Goal: Communication & Community: Answer question/provide support

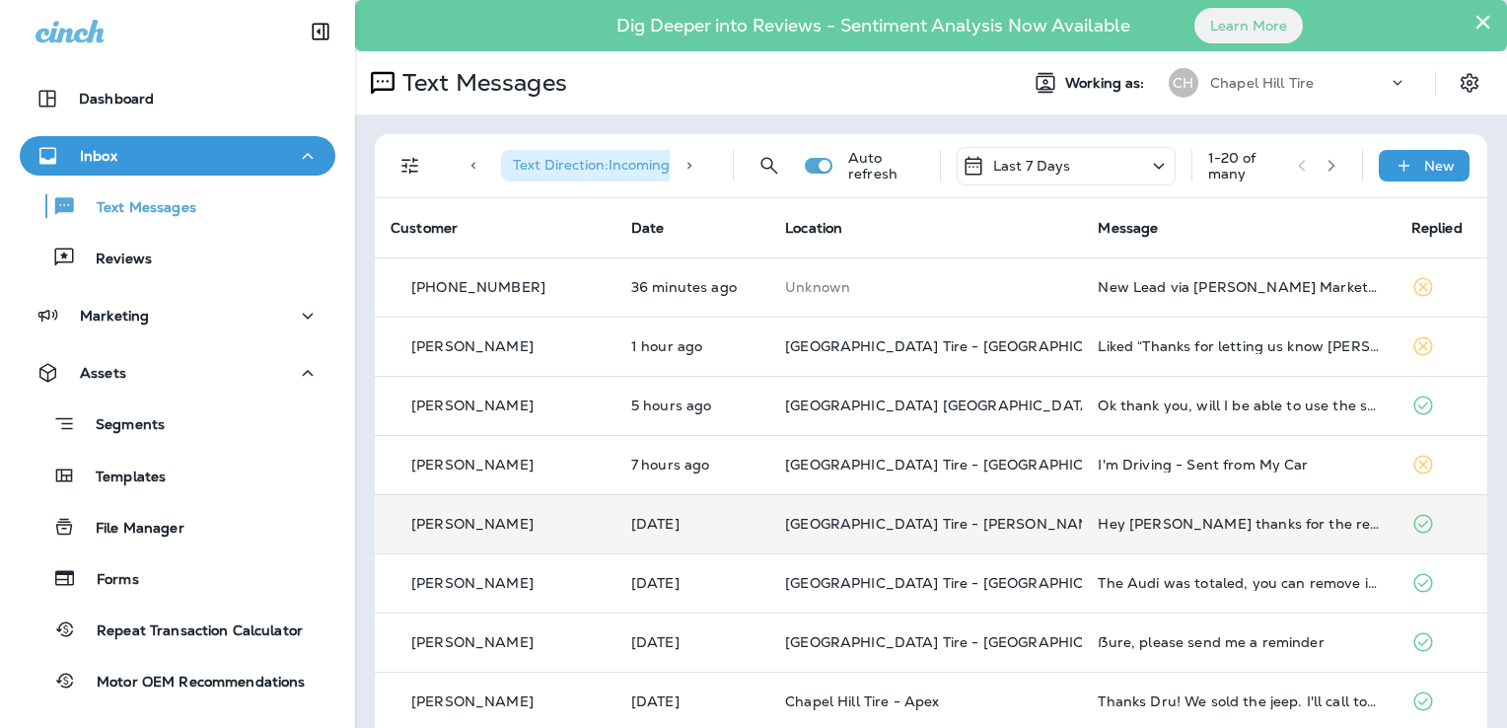
click at [1132, 535] on td "Hey [PERSON_NAME] thanks for the reminder, I took my vehicle to your [PERSON_NA…" at bounding box center [1238, 523] width 313 height 59
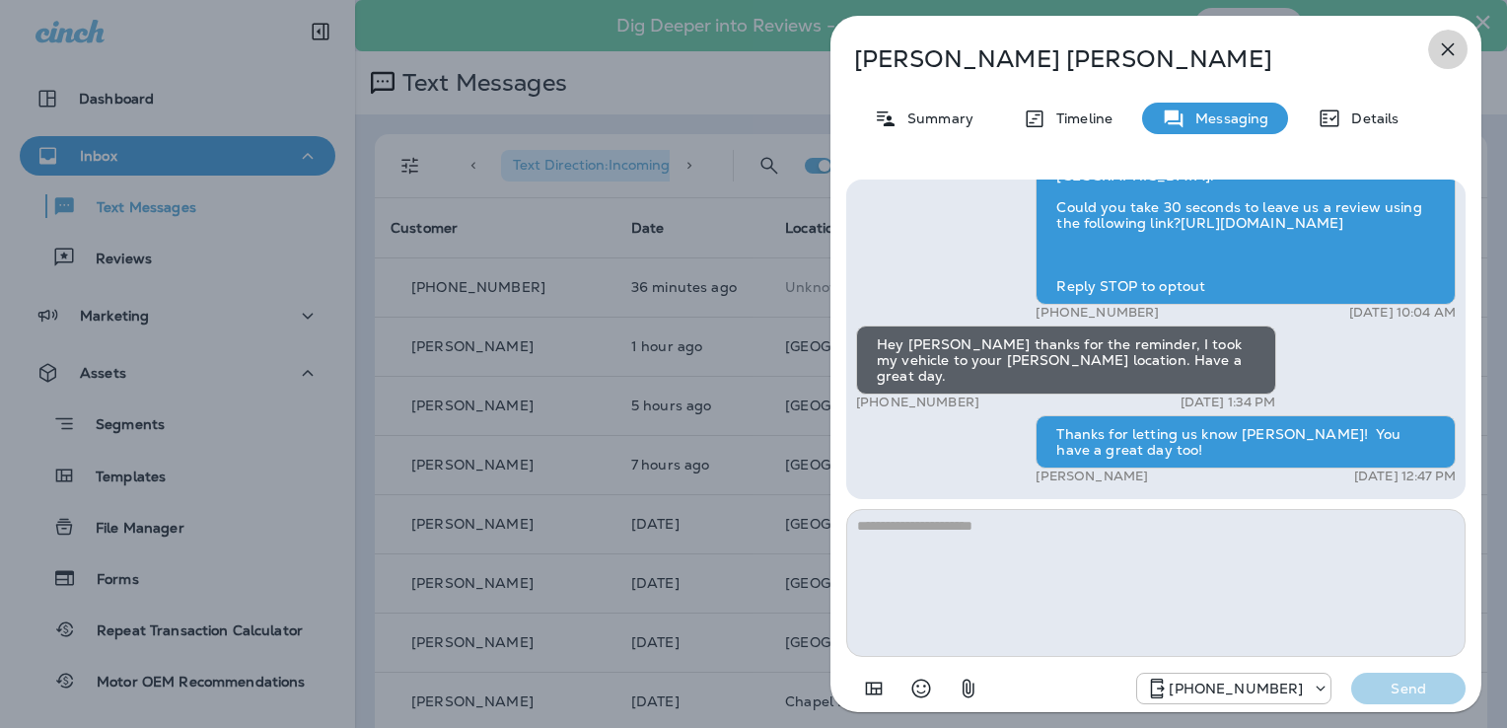
click at [1448, 46] on icon "button" at bounding box center [1448, 49] width 24 height 24
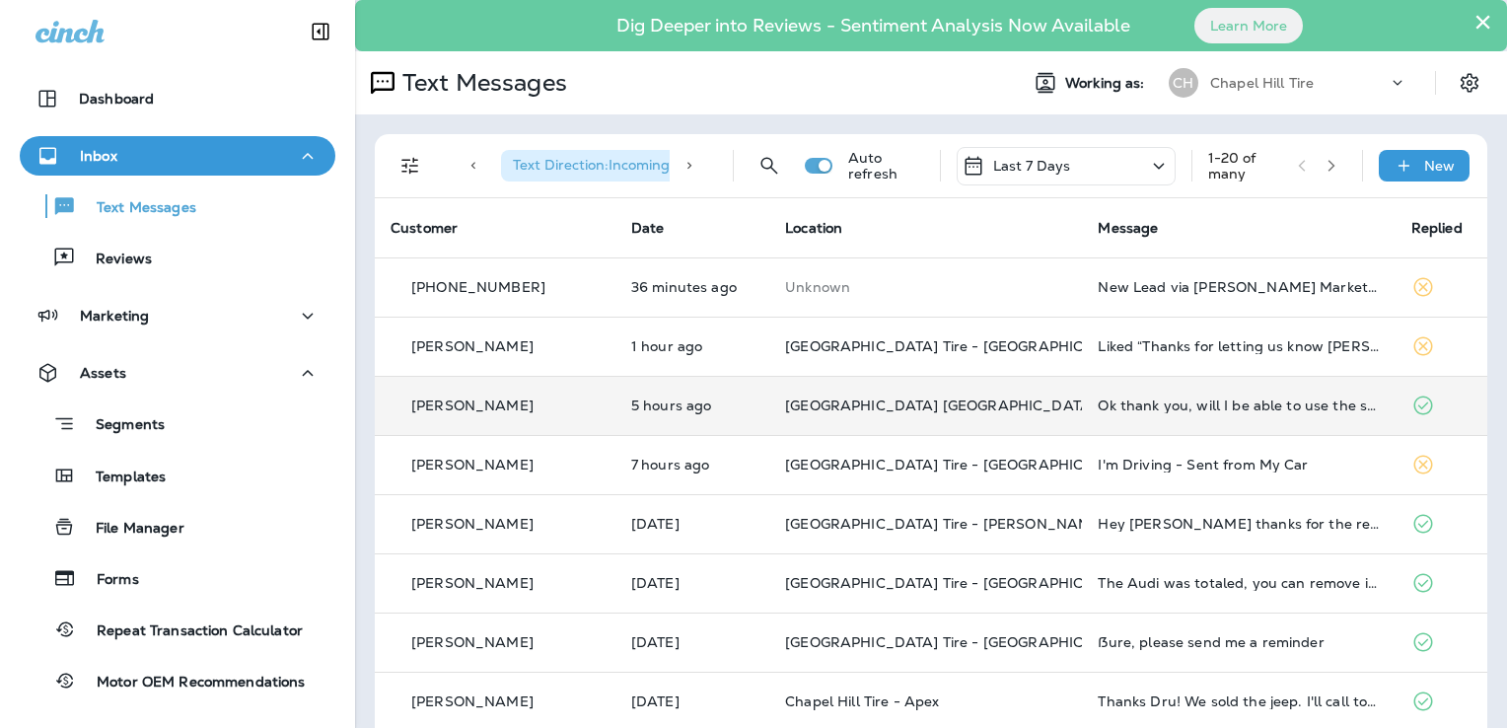
click at [1199, 395] on td "Ok thank you, will I be able to use the shuttle either when I drop the car off …" at bounding box center [1238, 405] width 313 height 59
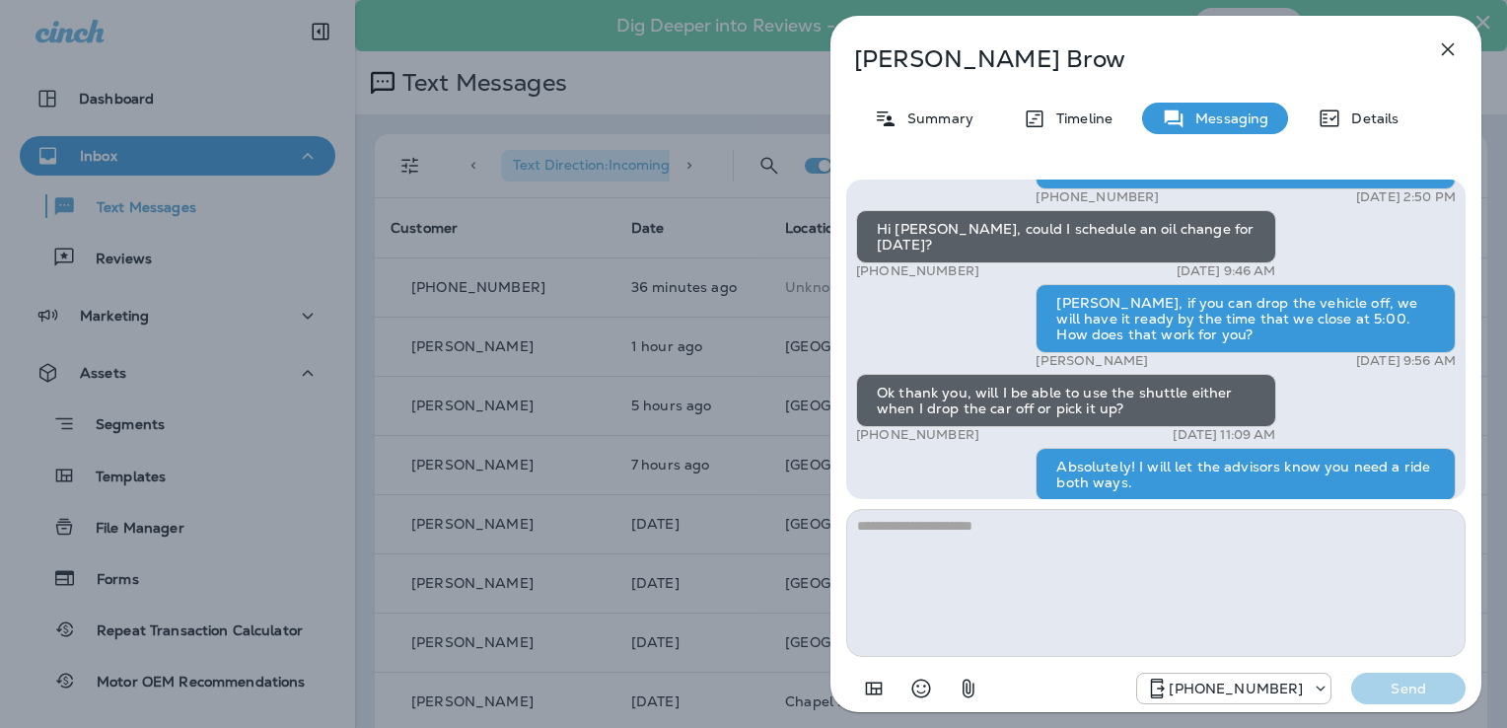
scroll to position [-232, 0]
click at [1451, 34] on button "button" at bounding box center [1447, 49] width 39 height 39
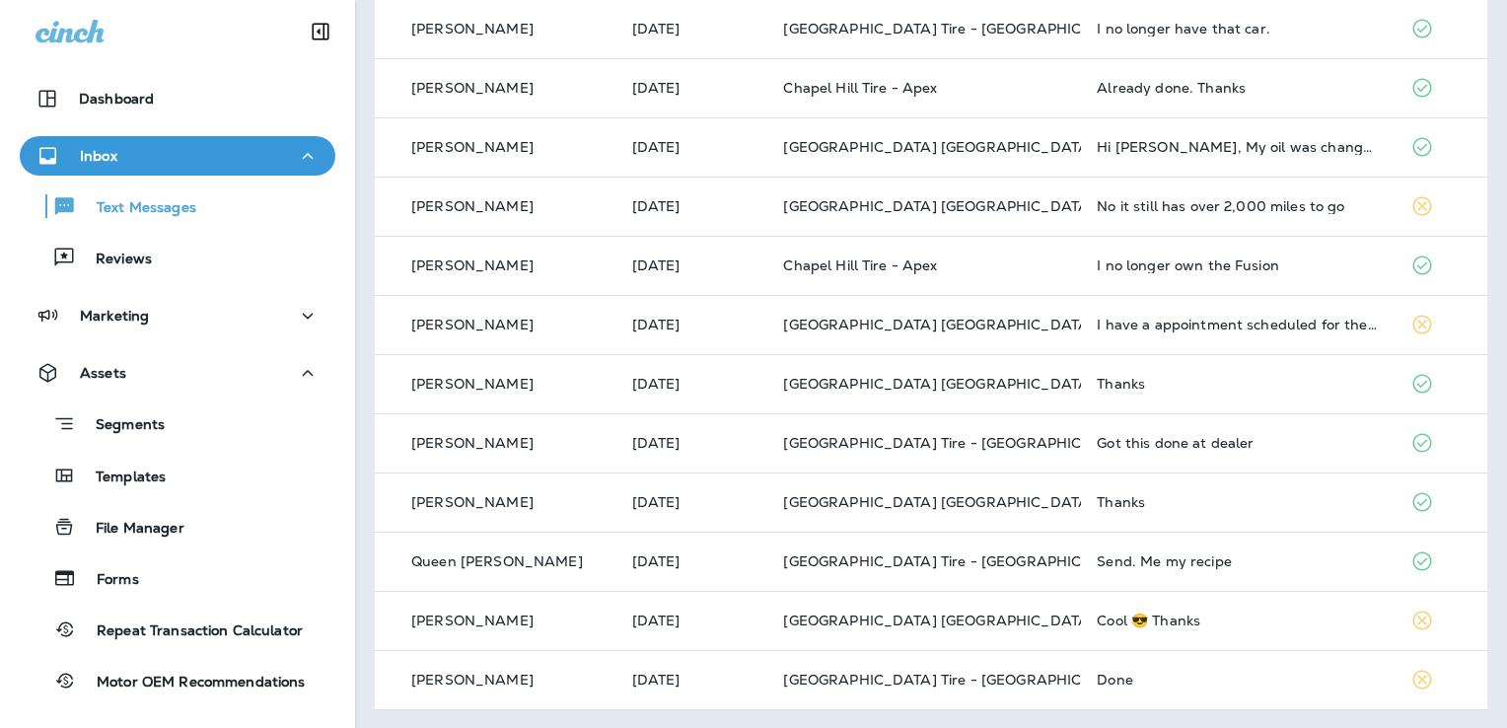
scroll to position [733, 0]
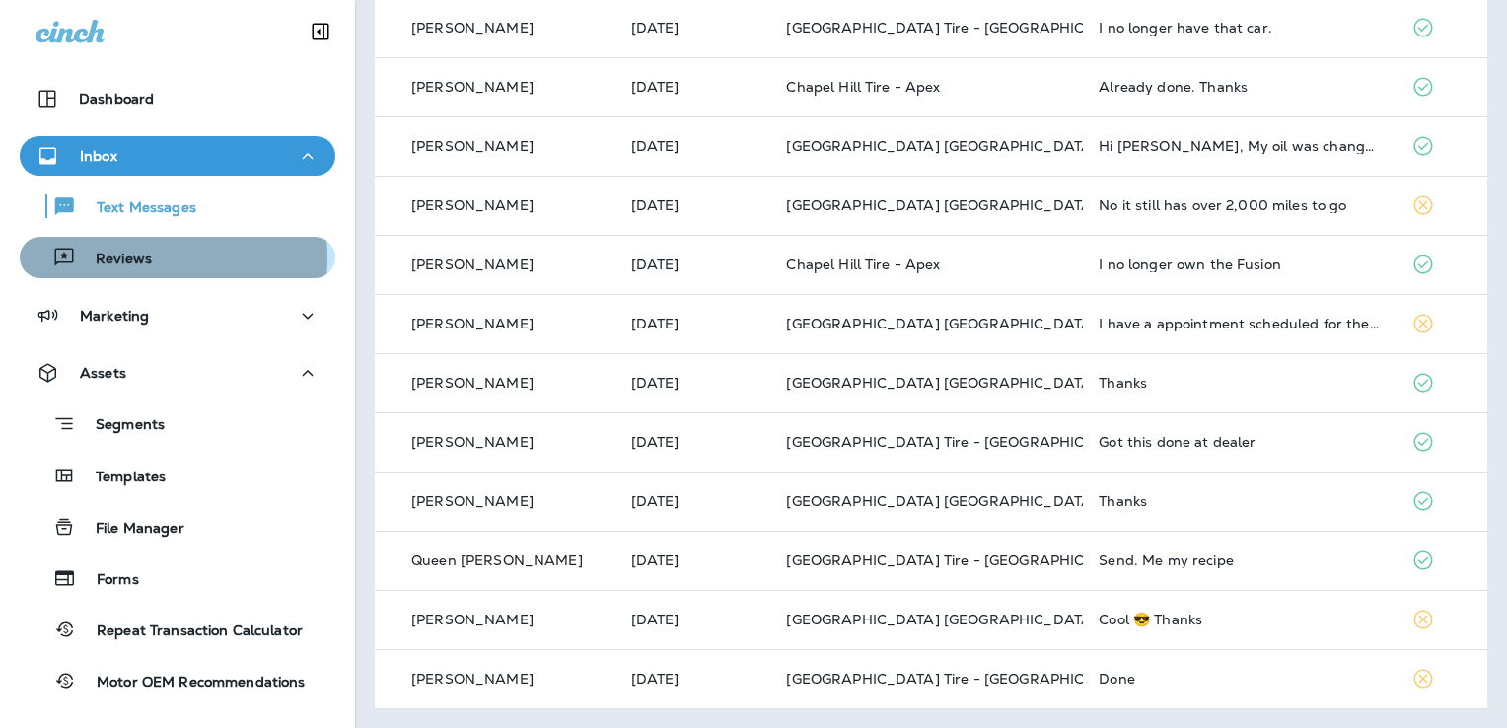
click at [108, 257] on p "Reviews" at bounding box center [114, 260] width 76 height 19
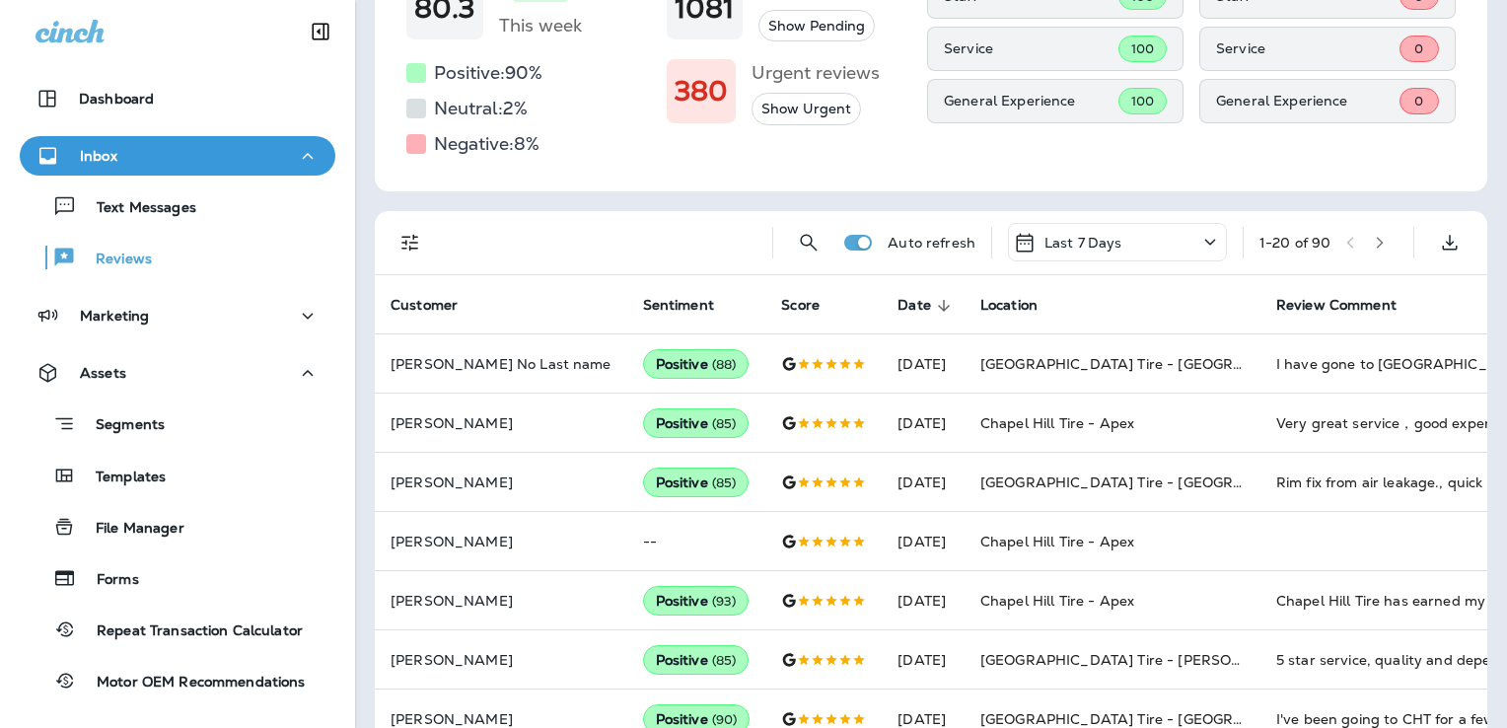
scroll to position [272, 0]
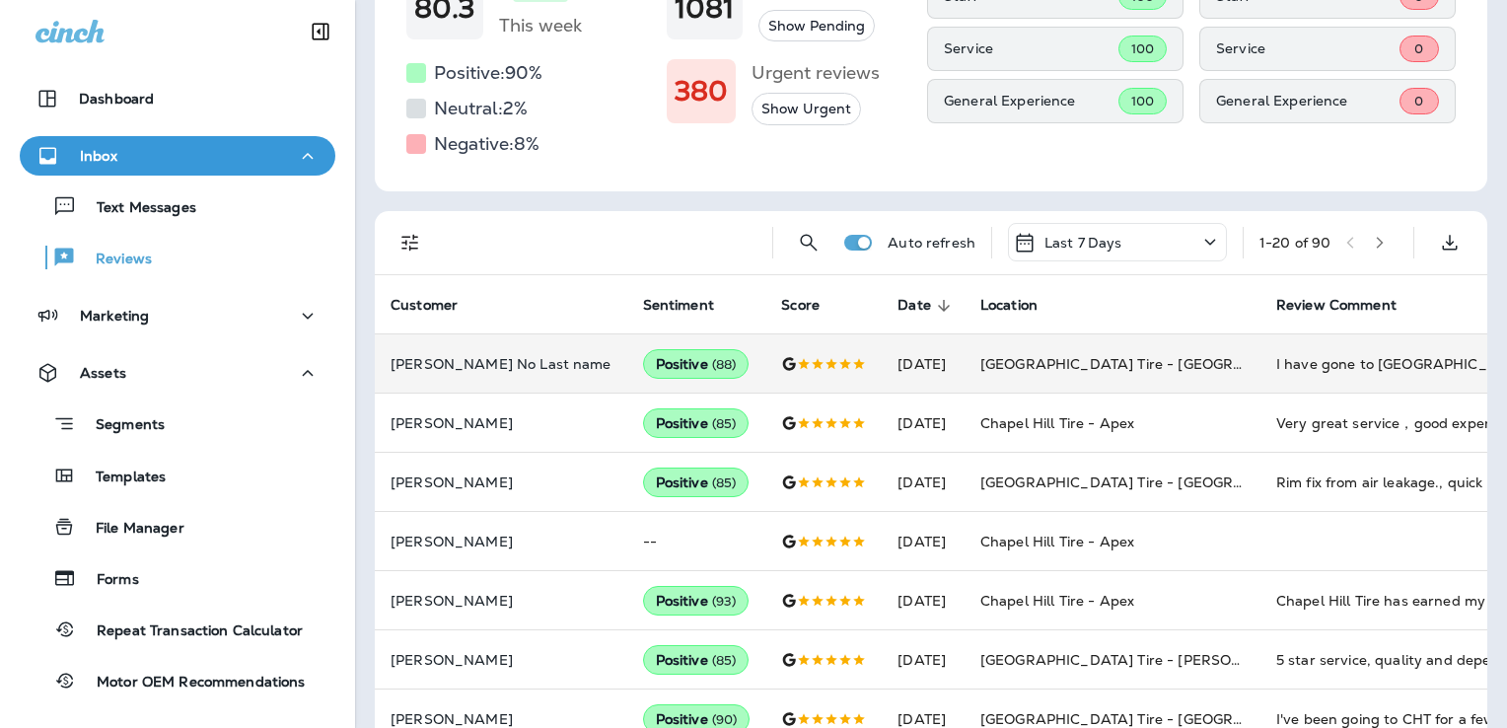
click at [1008, 373] on td "[GEOGRAPHIC_DATA] Tire - [GEOGRAPHIC_DATA]" at bounding box center [1113, 363] width 296 height 59
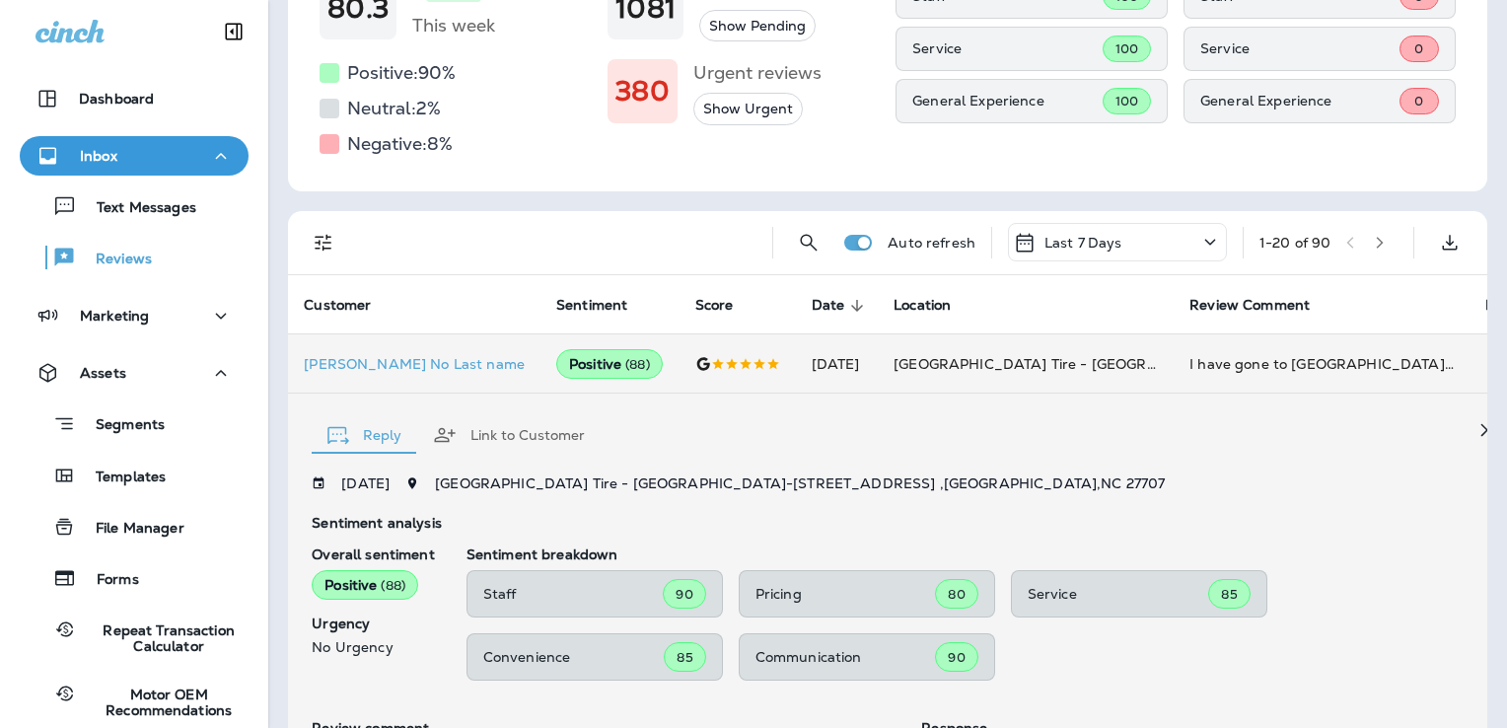
scroll to position [666, 0]
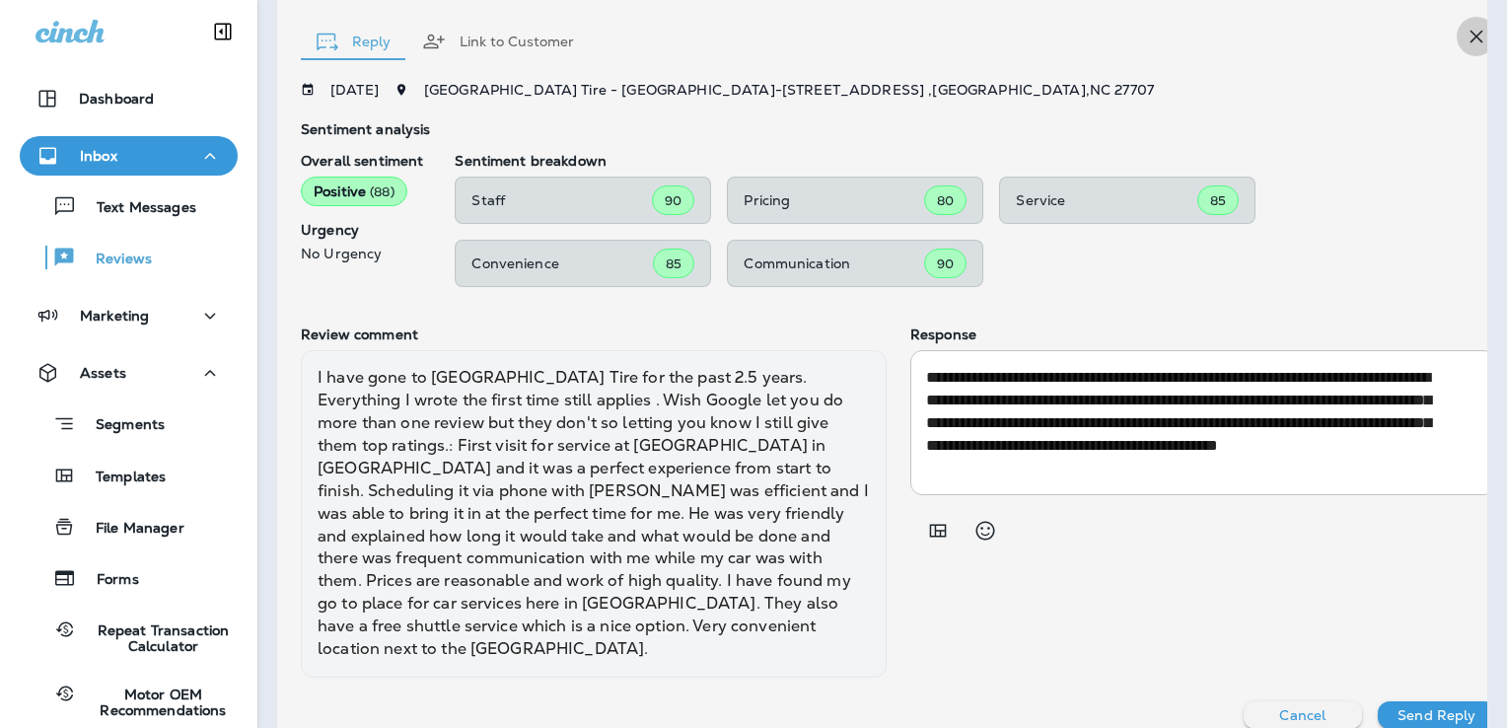
click at [1465, 26] on icon "button" at bounding box center [1477, 37] width 24 height 24
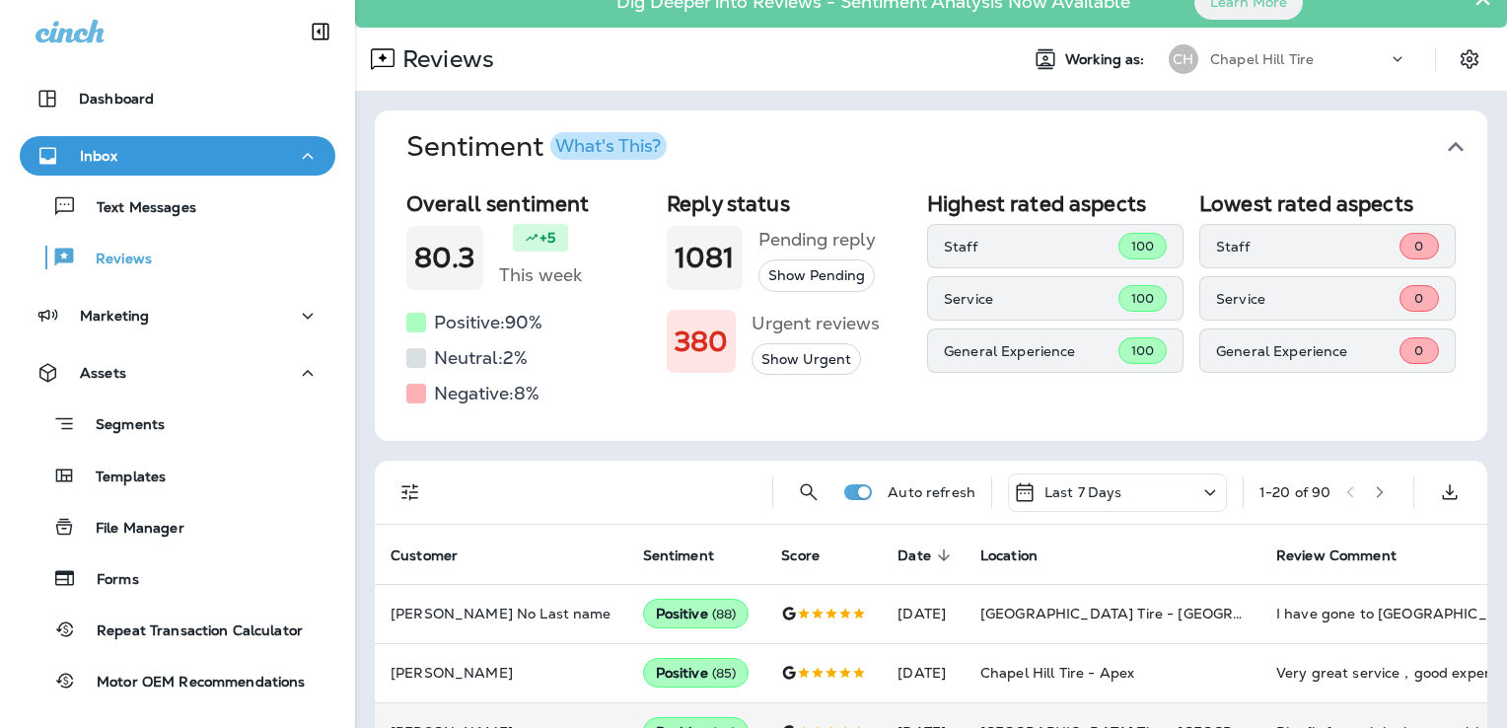
scroll to position [0, 0]
